Goal: Task Accomplishment & Management: Use online tool/utility

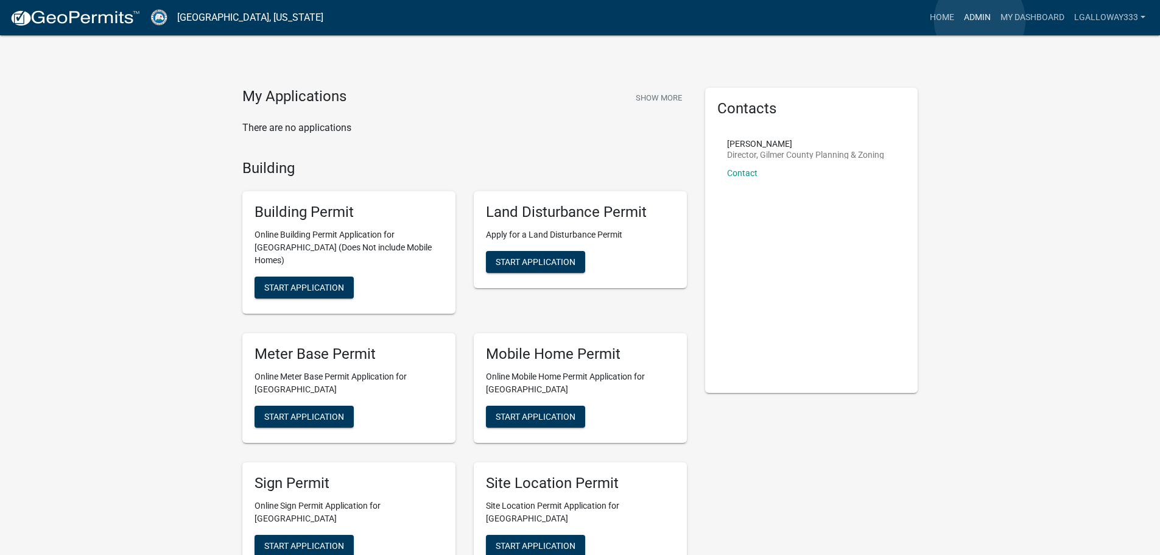
click at [980, 20] on link "Admin" at bounding box center [977, 17] width 37 height 23
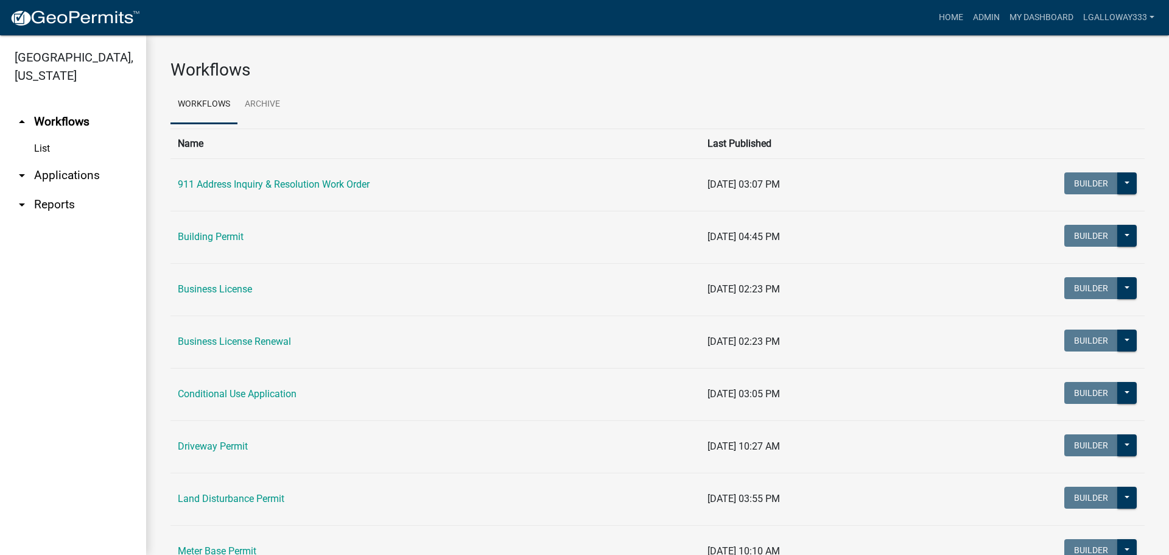
click at [61, 177] on link "arrow_drop_down Applications" at bounding box center [73, 175] width 146 height 29
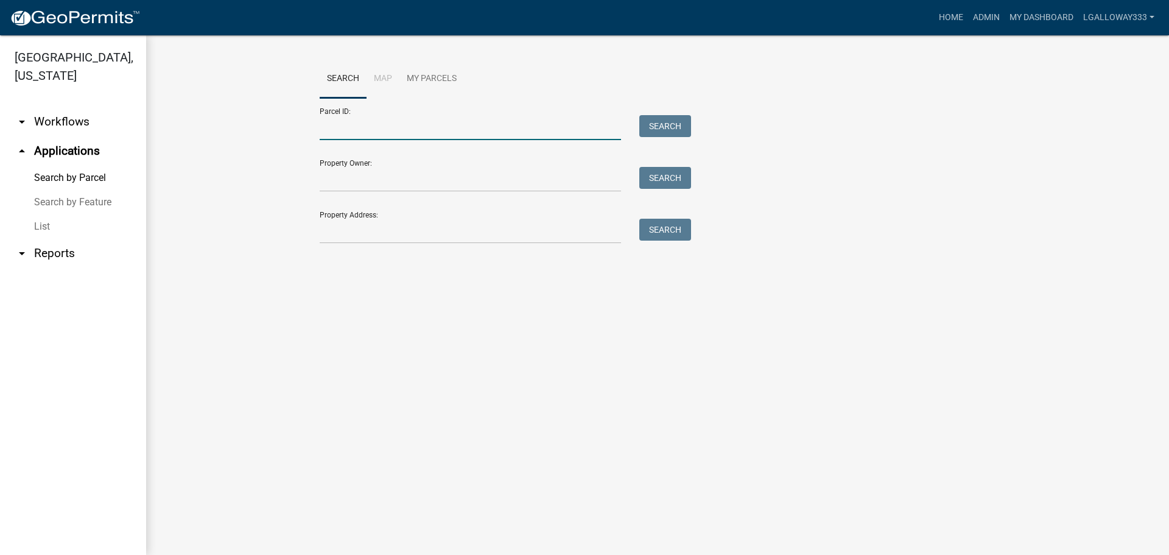
click at [396, 132] on input "Parcel ID:" at bounding box center [470, 127] width 301 height 25
type input "3036K-086"
click at [651, 125] on button "Search" at bounding box center [665, 126] width 52 height 22
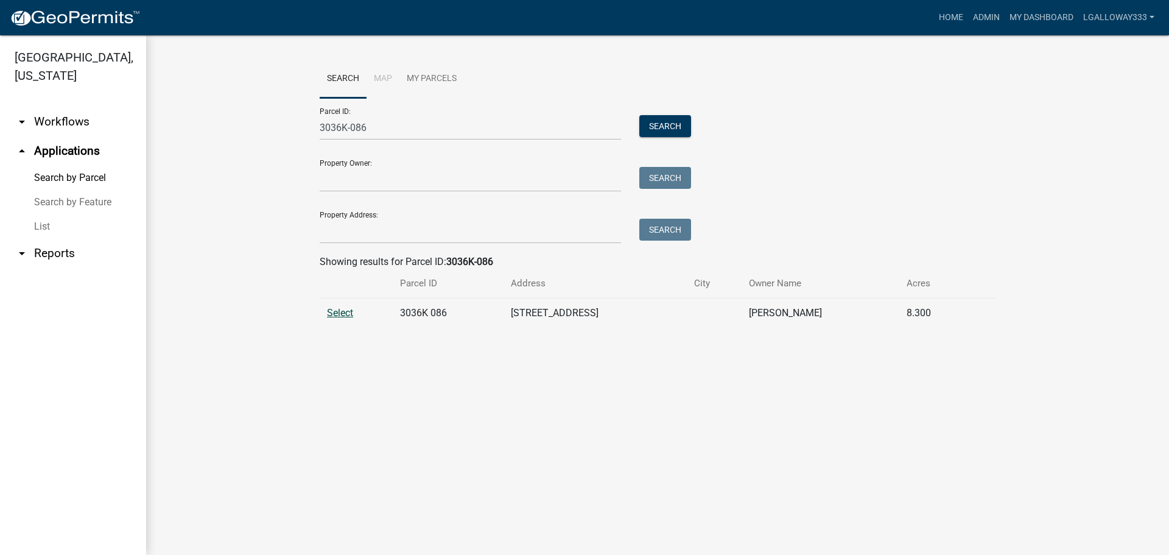
click at [334, 312] on span "Select" at bounding box center [340, 313] width 26 height 12
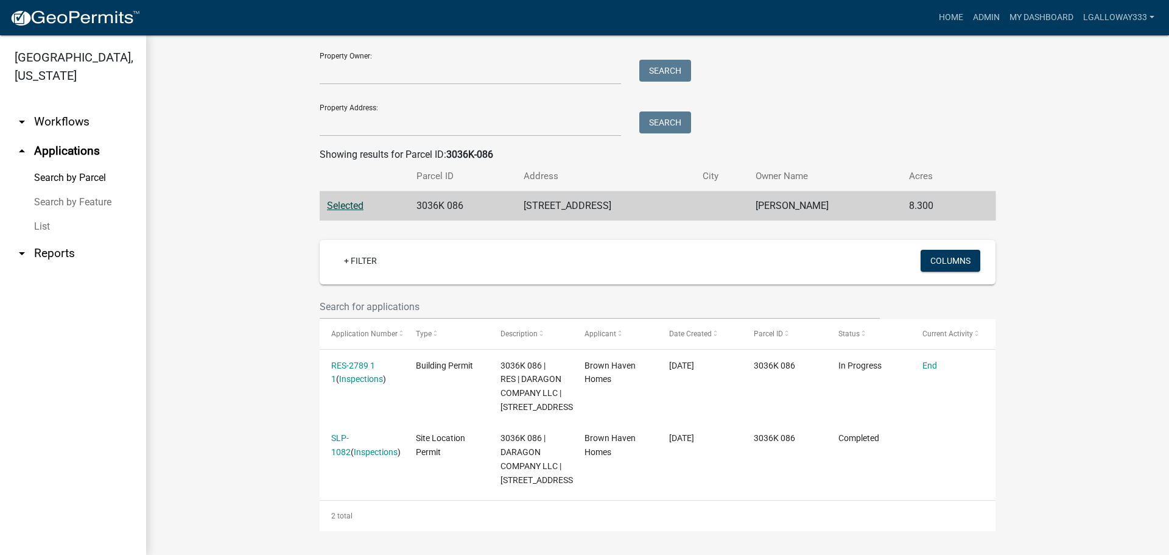
scroll to position [135, 0]
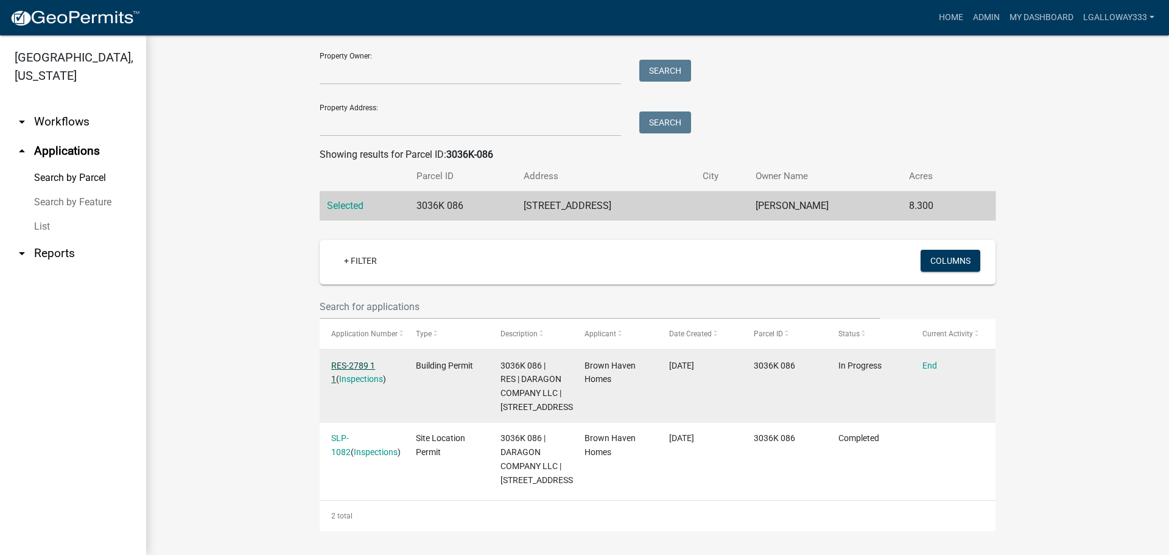
click at [356, 360] on link "RES-2789 1 1" at bounding box center [353, 372] width 44 height 24
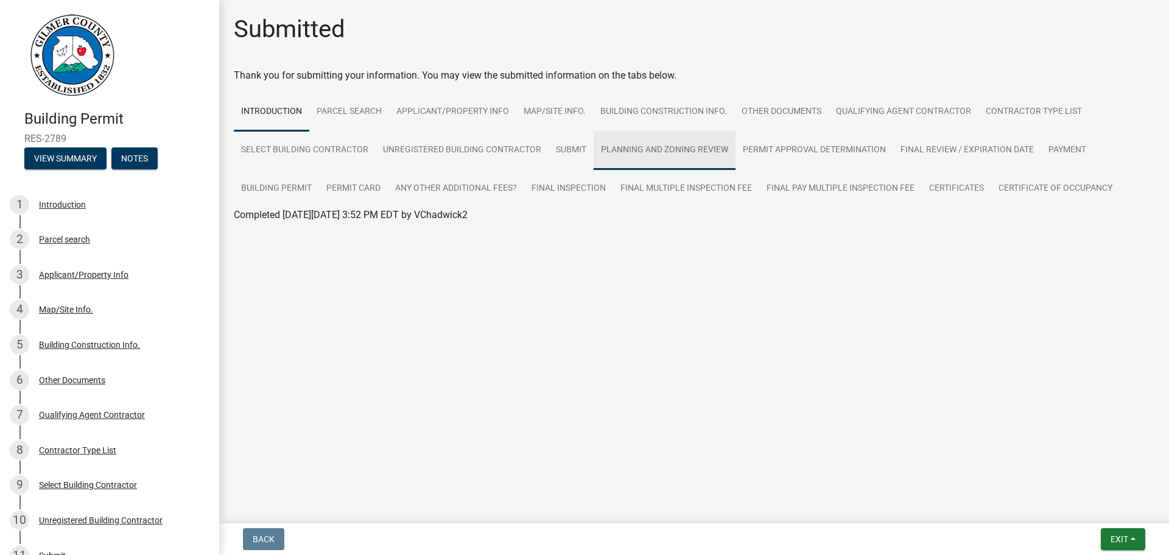
click at [678, 143] on link "Planning and Zoning Review" at bounding box center [665, 150] width 142 height 39
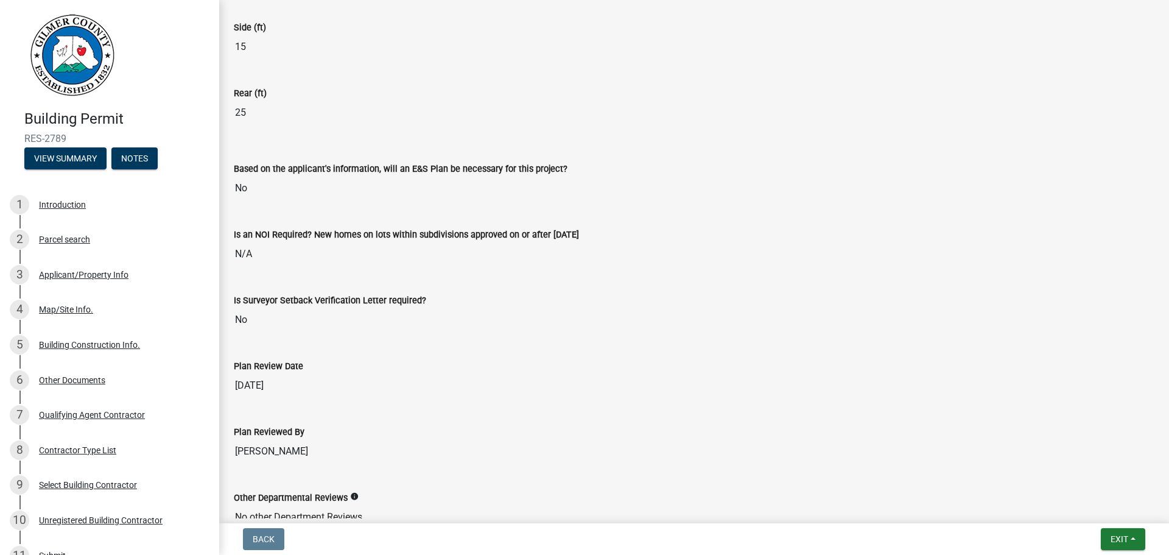
scroll to position [2582, 0]
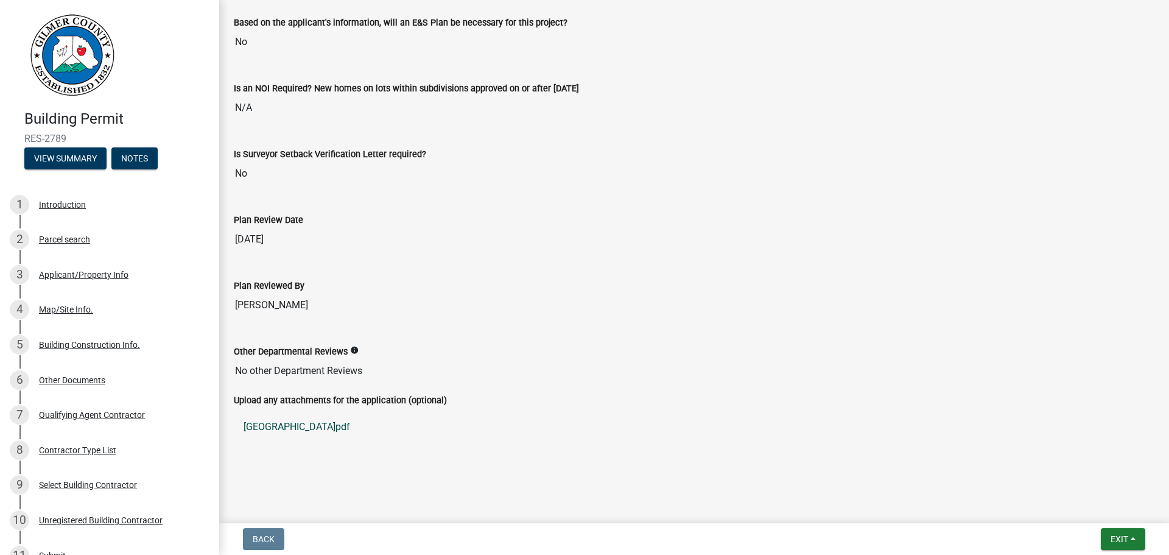
click at [312, 429] on link "[GEOGRAPHIC_DATA]pdf" at bounding box center [694, 426] width 921 height 29
